Goal: Information Seeking & Learning: Learn about a topic

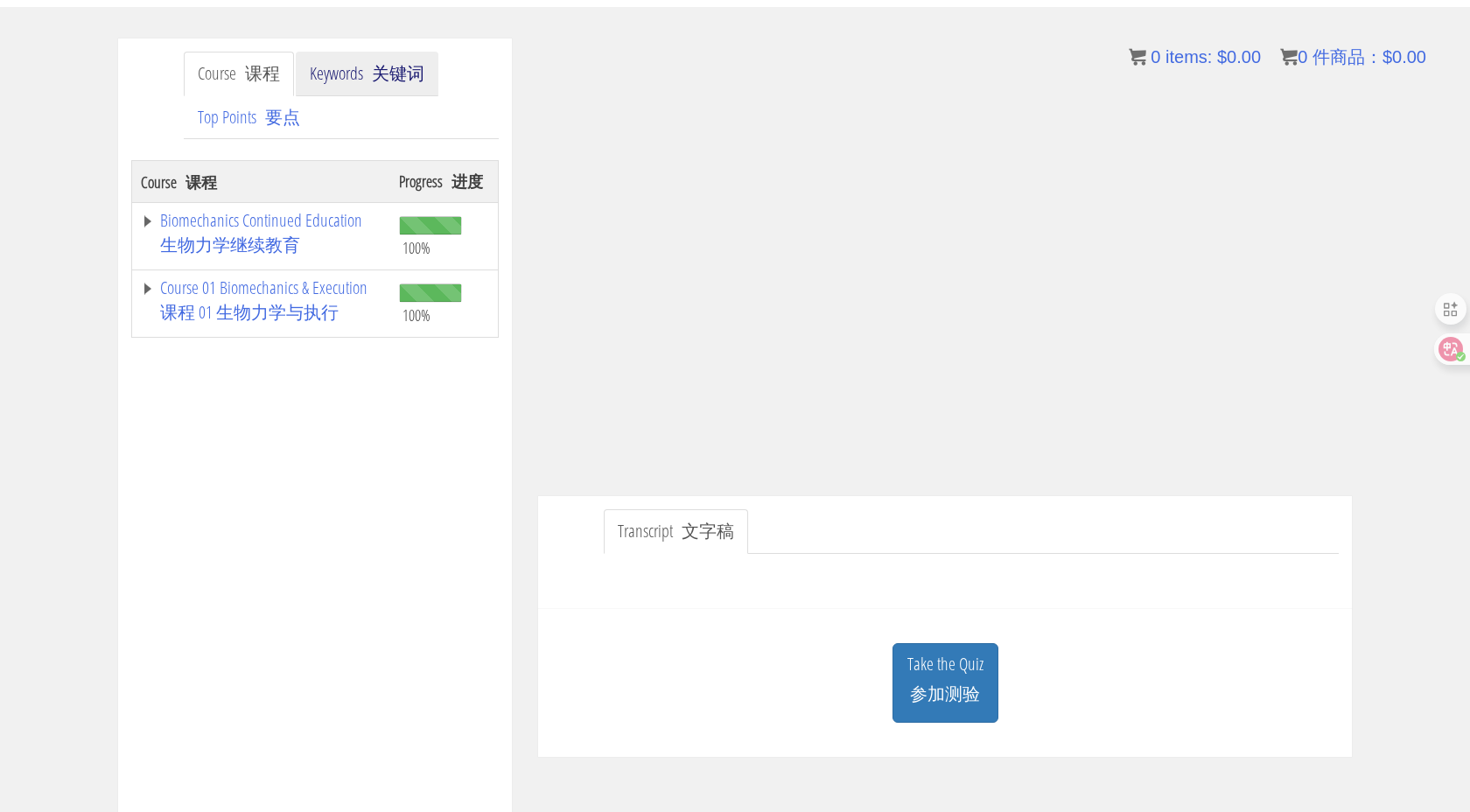
click at [361, 73] on link "Keywords 关键词" at bounding box center [367, 74] width 143 height 45
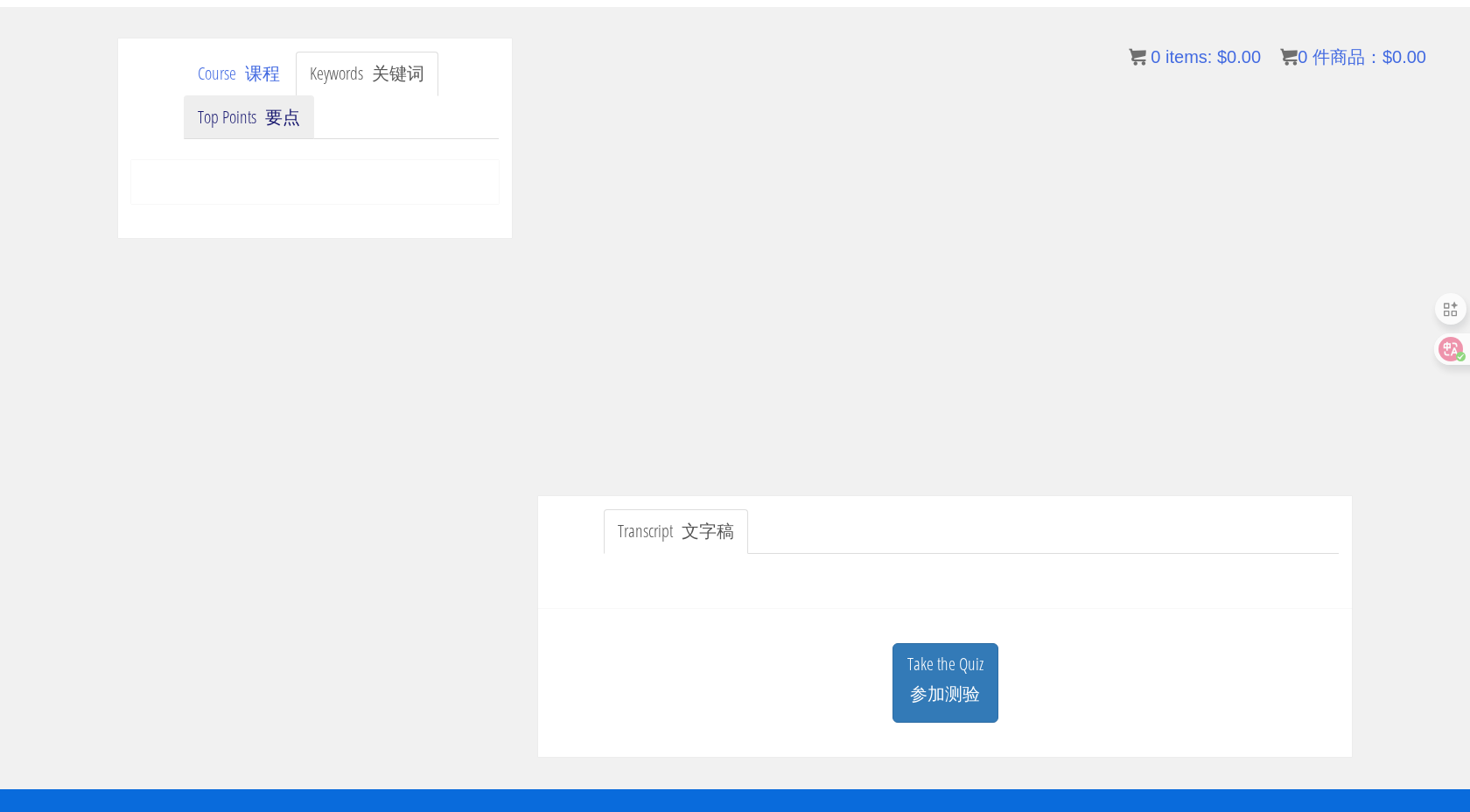
click at [286, 116] on font "要点" at bounding box center [283, 116] width 35 height 24
click at [388, 85] on font "关键词" at bounding box center [398, 73] width 53 height 24
click at [292, 121] on font "要点" at bounding box center [283, 116] width 35 height 24
click at [266, 81] on font "课程" at bounding box center [263, 73] width 35 height 24
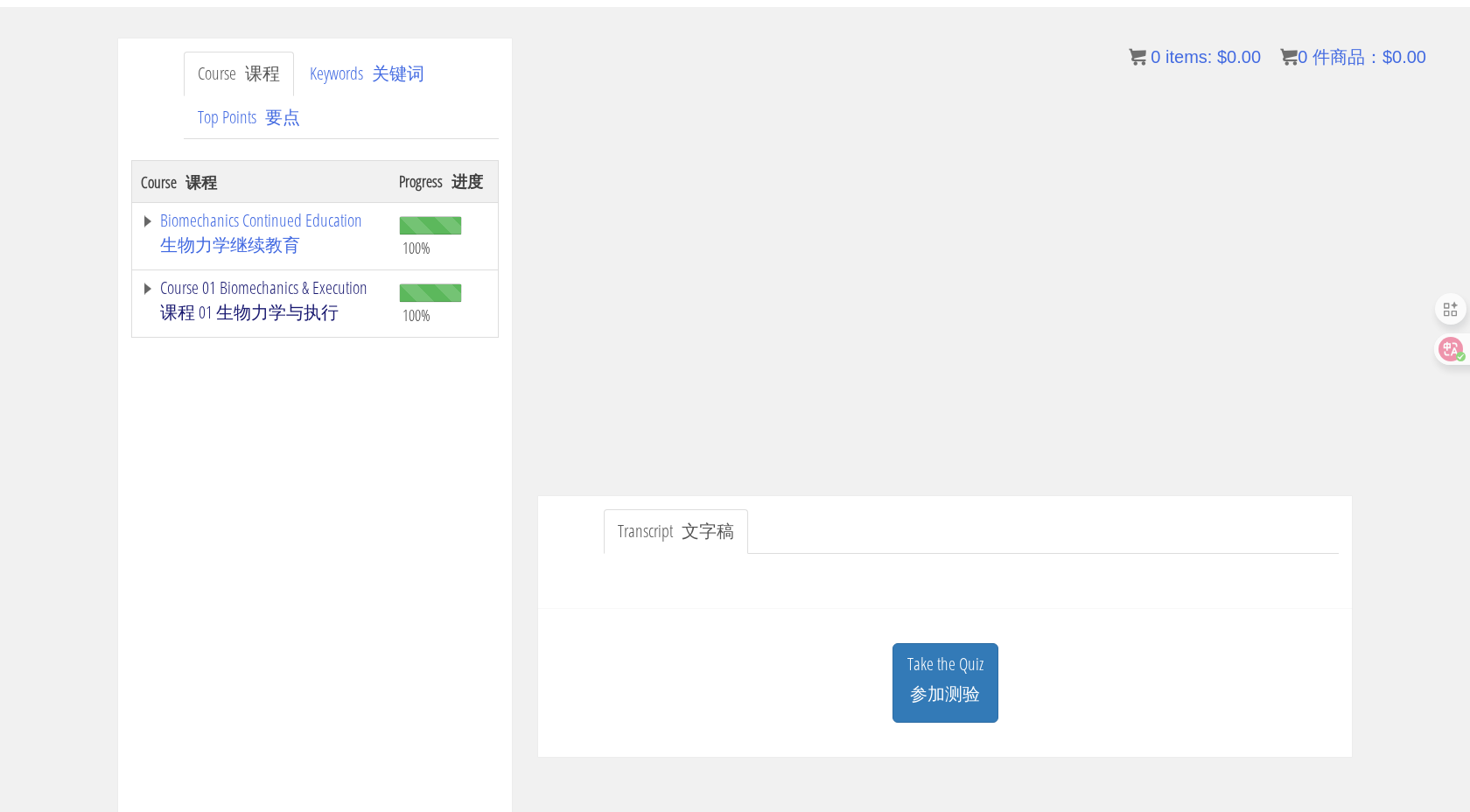
click at [293, 303] on font "课程 01 生物力学与执行" at bounding box center [250, 312] width 179 height 24
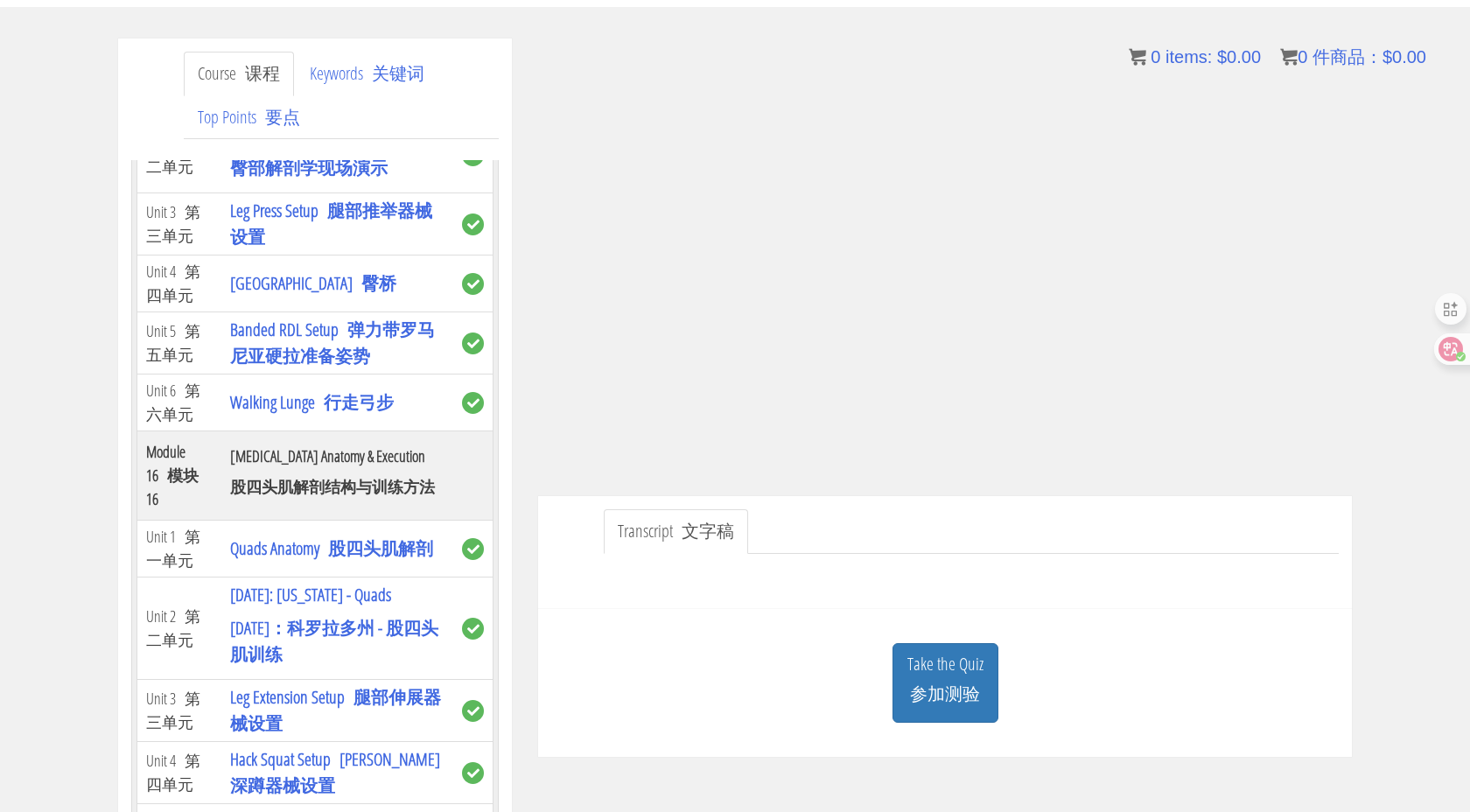
scroll to position [9230, 0]
click at [283, 178] on link "Glutes Anatomy Live Demo 臀部解剖学现场演示" at bounding box center [309, 150] width 158 height 57
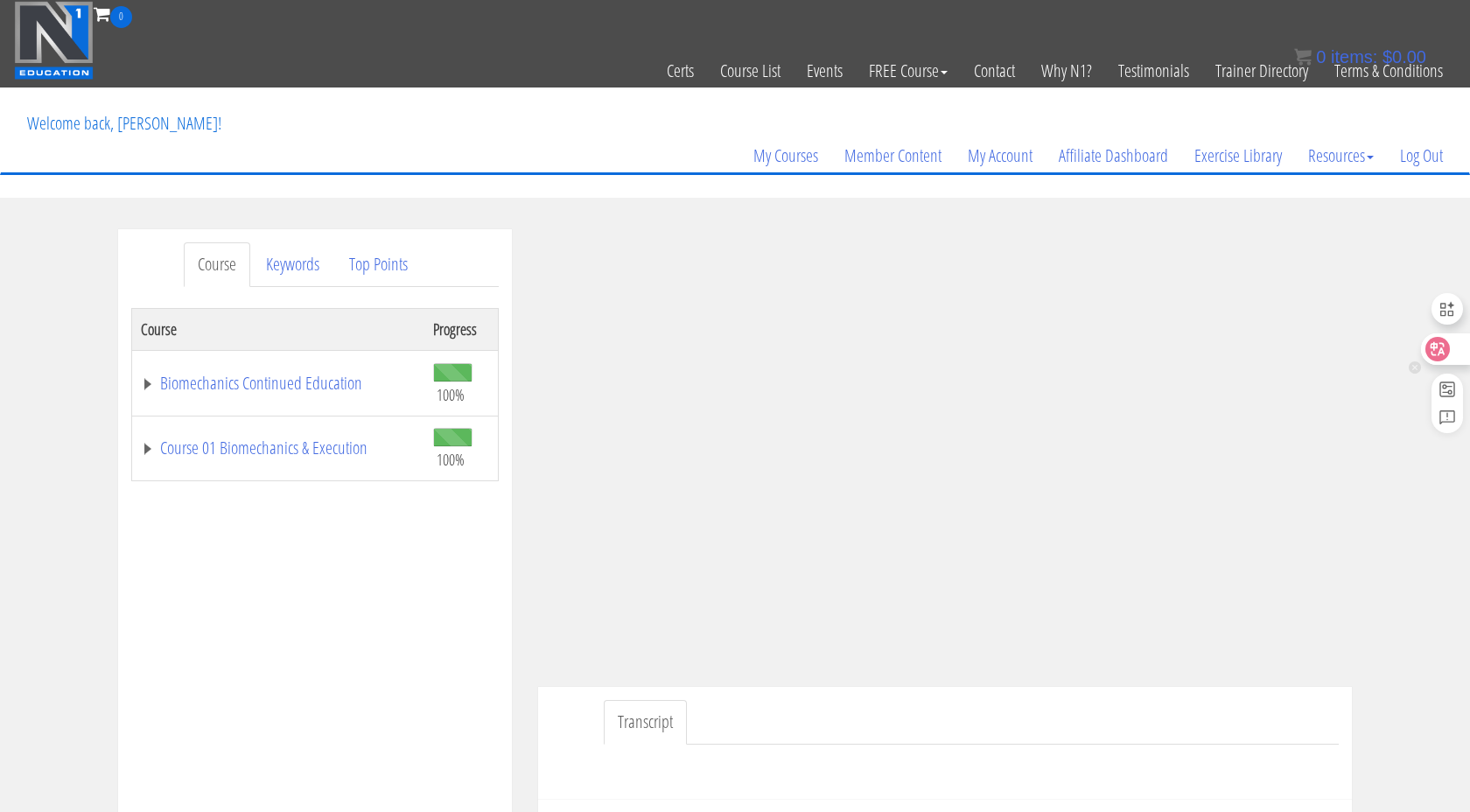
click at [1447, 350] on icon at bounding box center [1438, 349] width 25 height 24
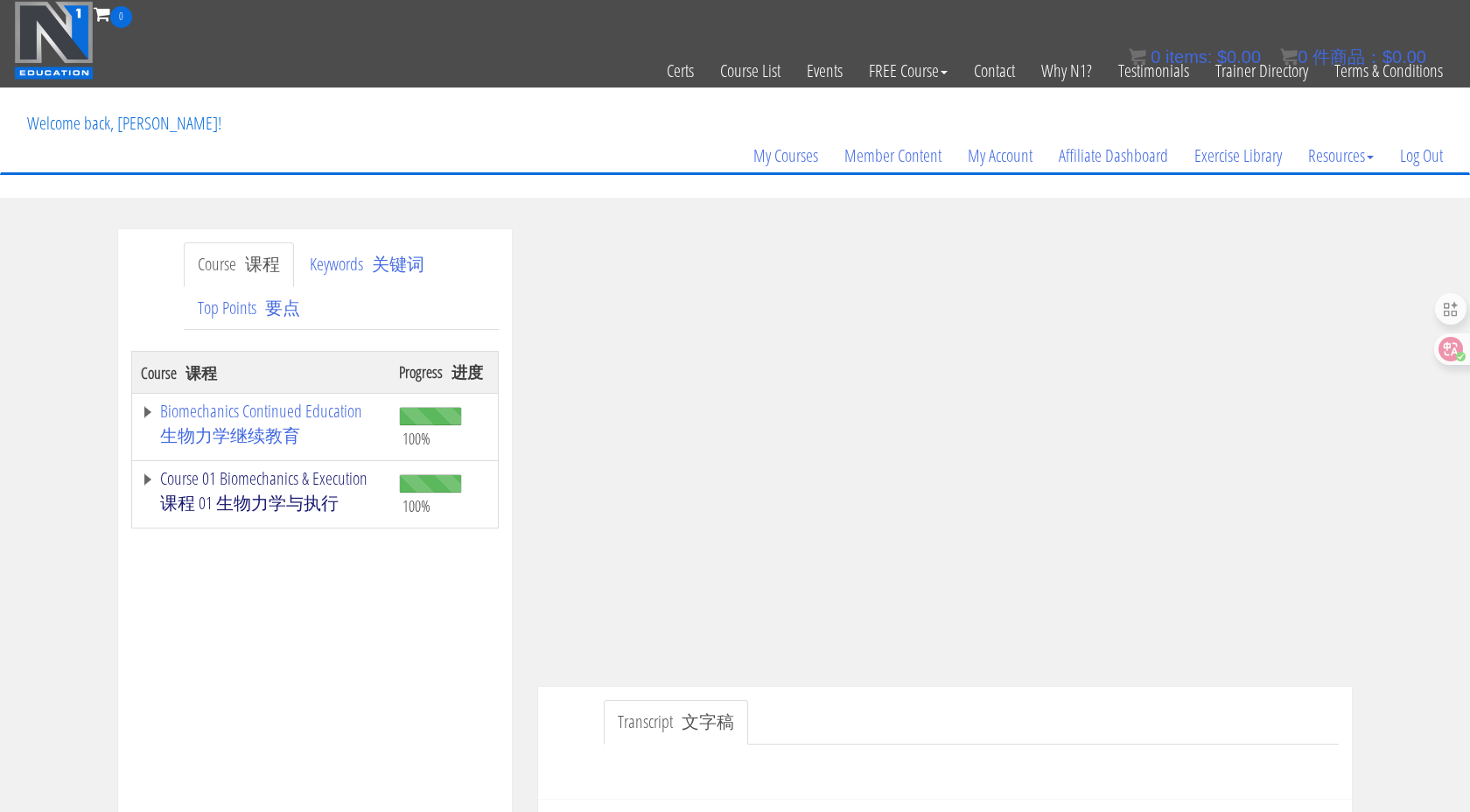
click at [313, 475] on link "Course 01 Biomechanics & Execution 课程 01 生物力学与执行" at bounding box center [261, 494] width 241 height 49
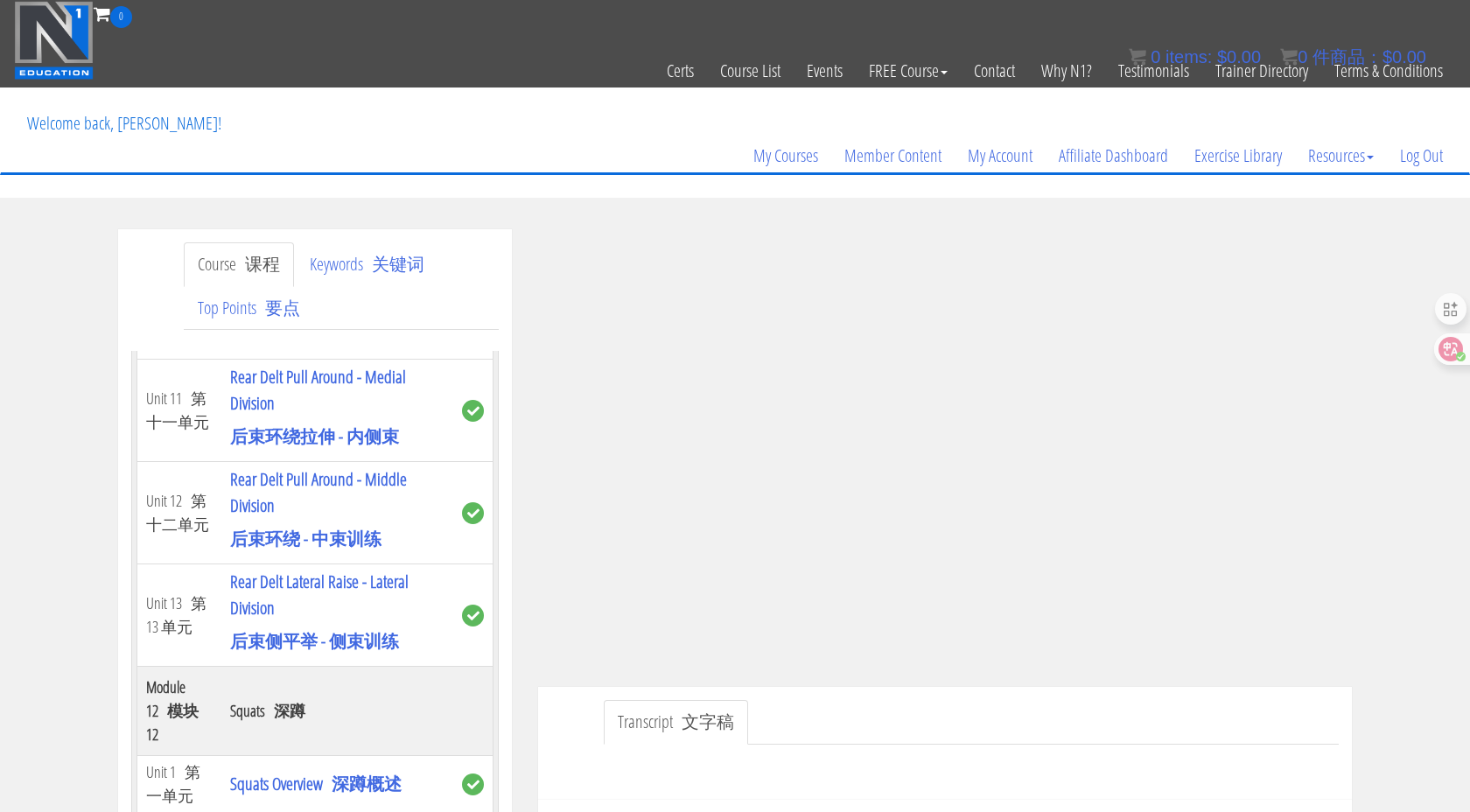
scroll to position [7802, 0]
